Goal: Information Seeking & Learning: Find specific fact

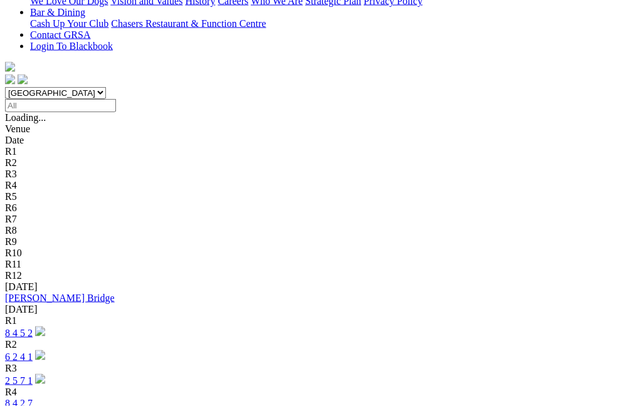
scroll to position [323, 0]
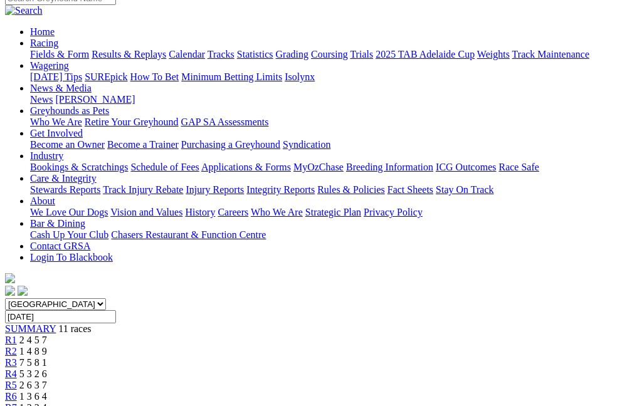
scroll to position [79, 0]
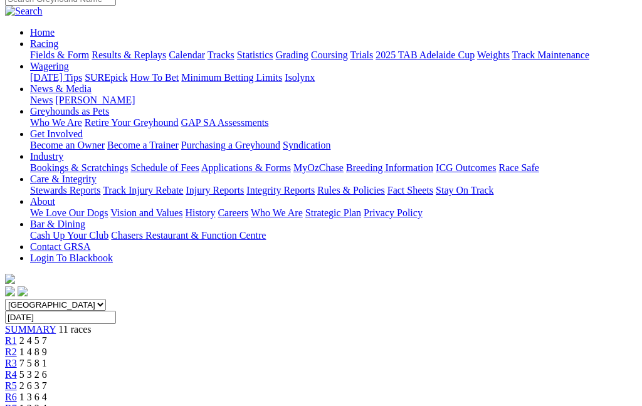
scroll to position [110, 0]
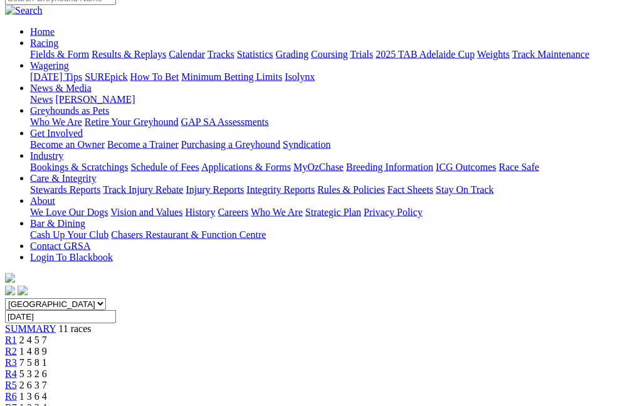
click at [17, 368] on span "R4" at bounding box center [11, 373] width 12 height 11
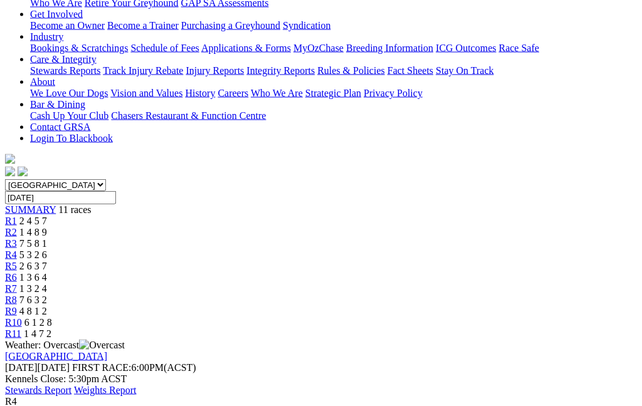
scroll to position [230, 0]
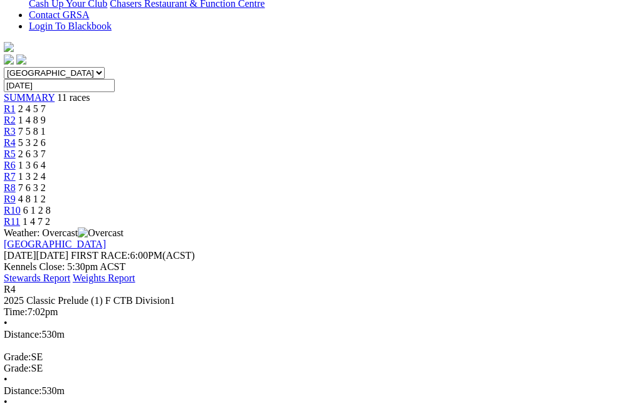
scroll to position [340, 1]
